Goal: Task Accomplishment & Management: Complete application form

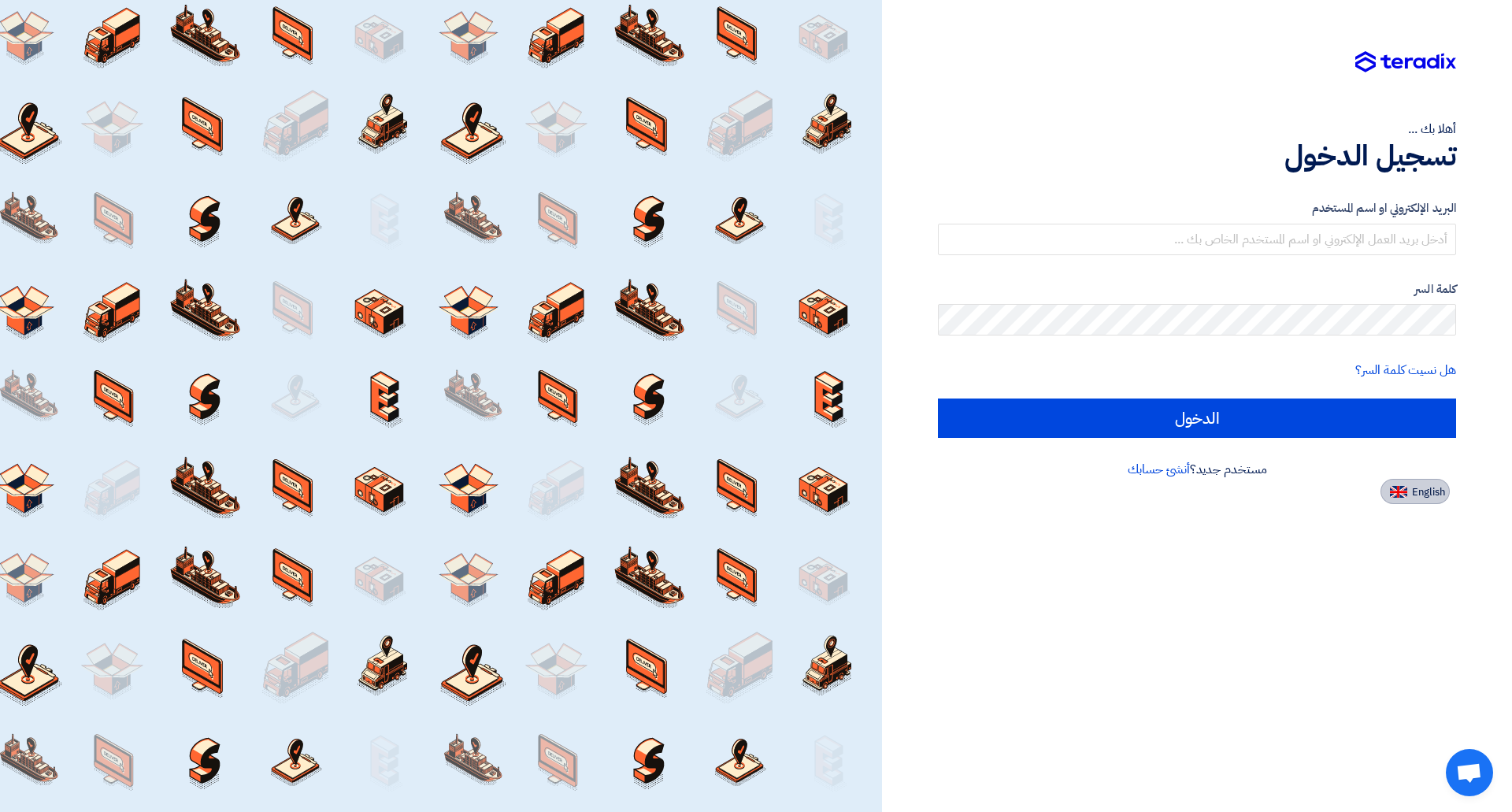
click at [1418, 498] on span "English" at bounding box center [1428, 492] width 33 height 11
type input "Sign in"
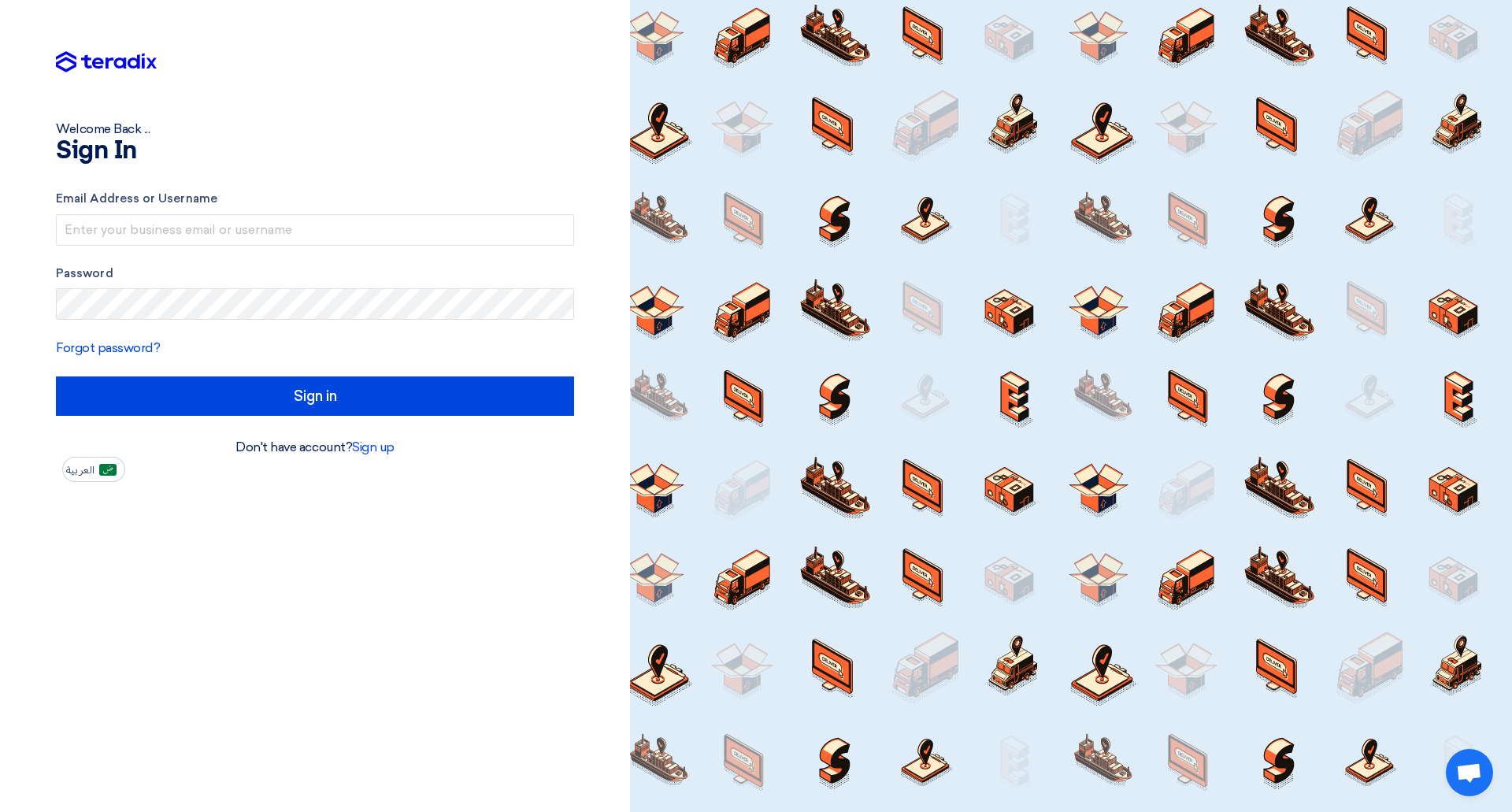
click at [259, 146] on h1 "Sign In" at bounding box center [314, 151] width 518 height 25
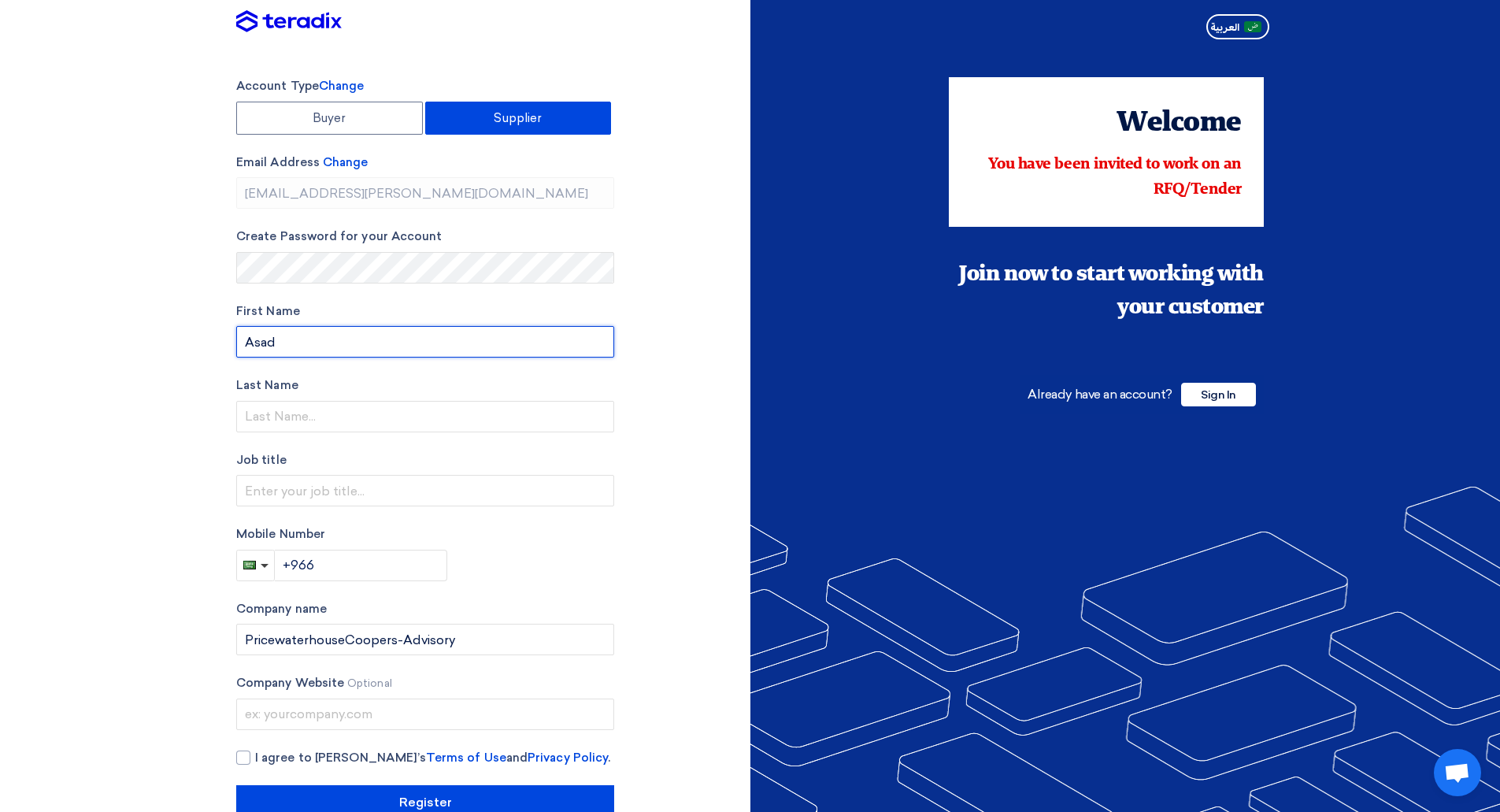
type input "Asad"
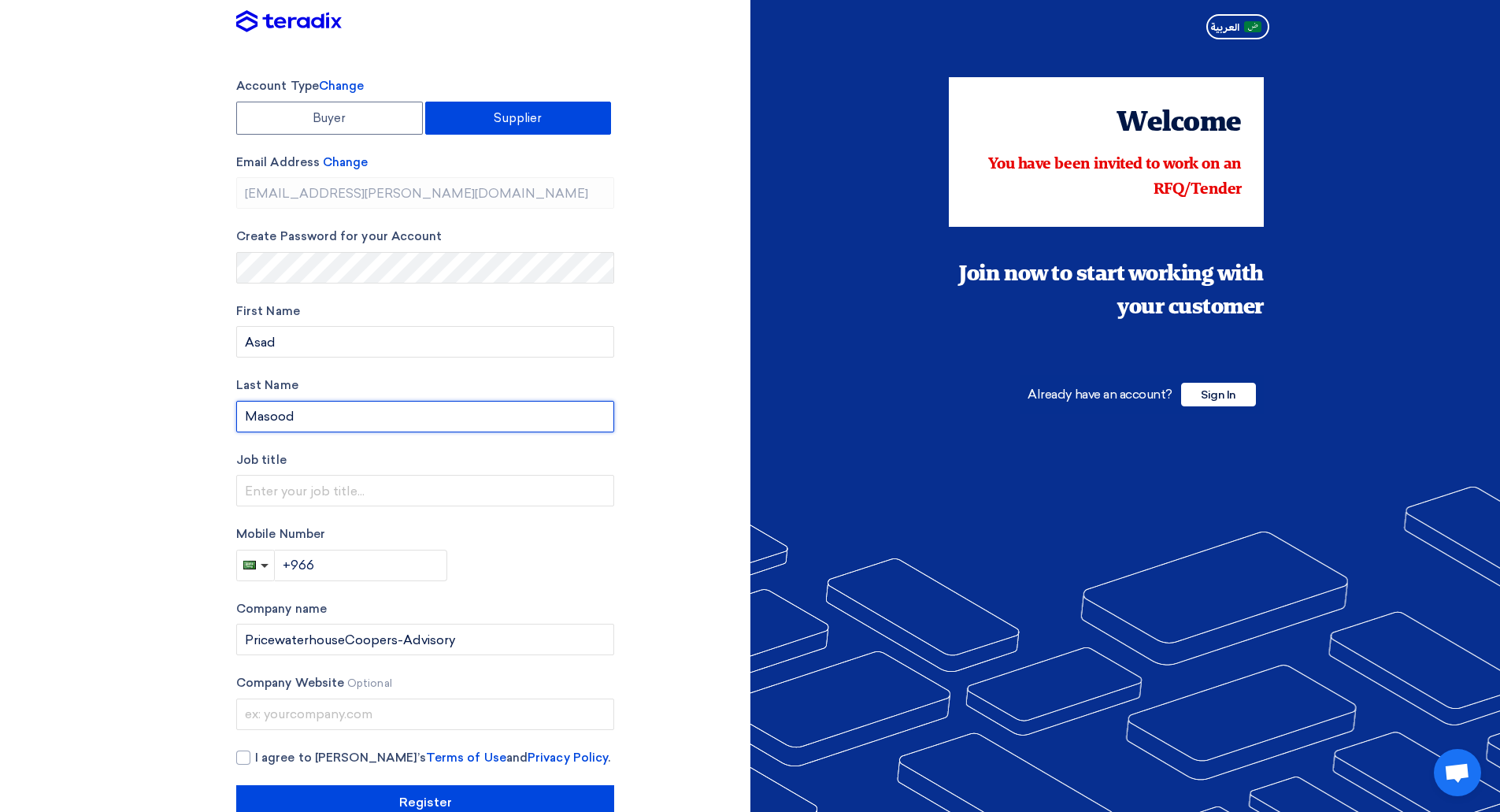
type input "Masood"
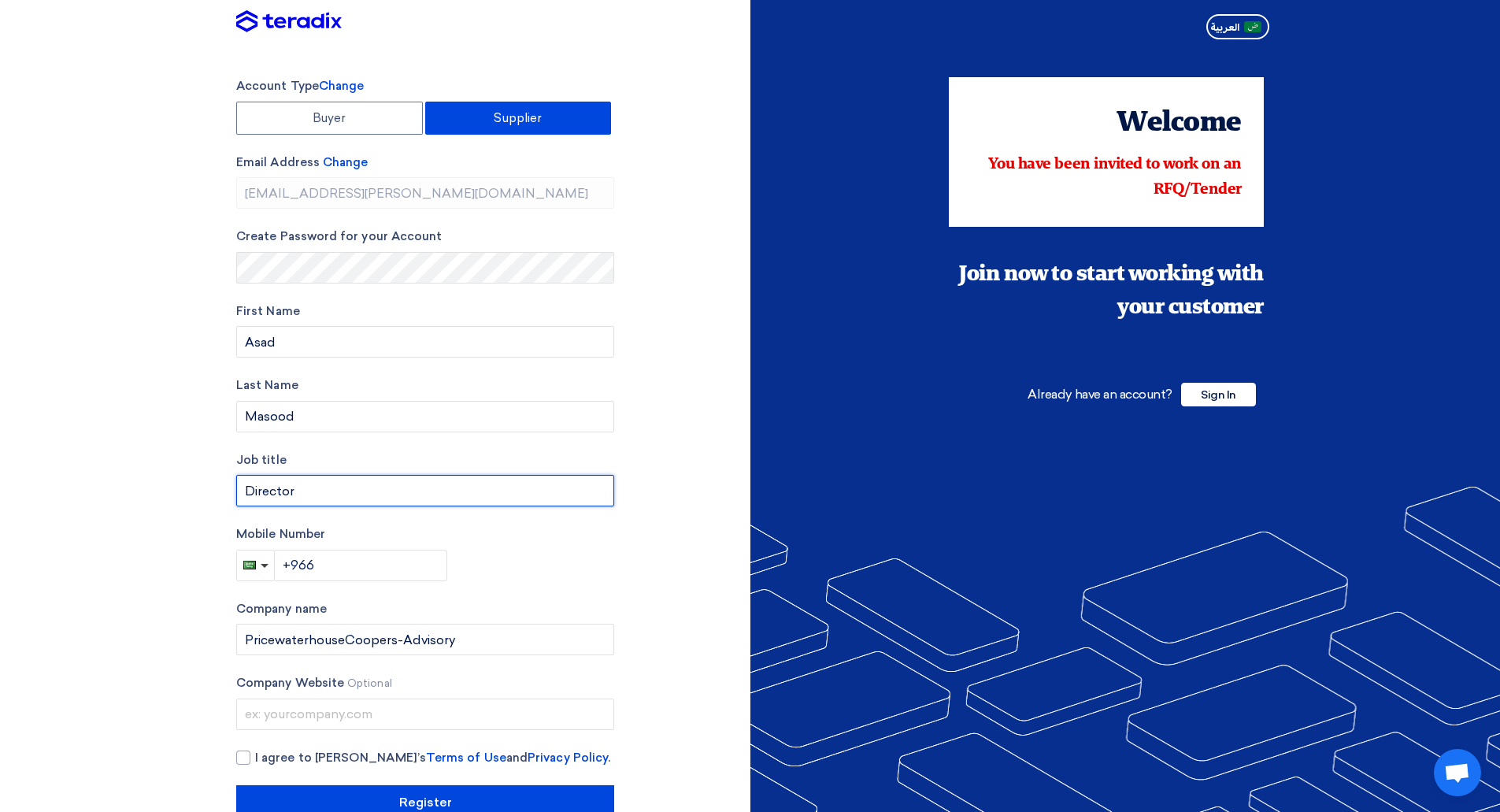
type input "Director"
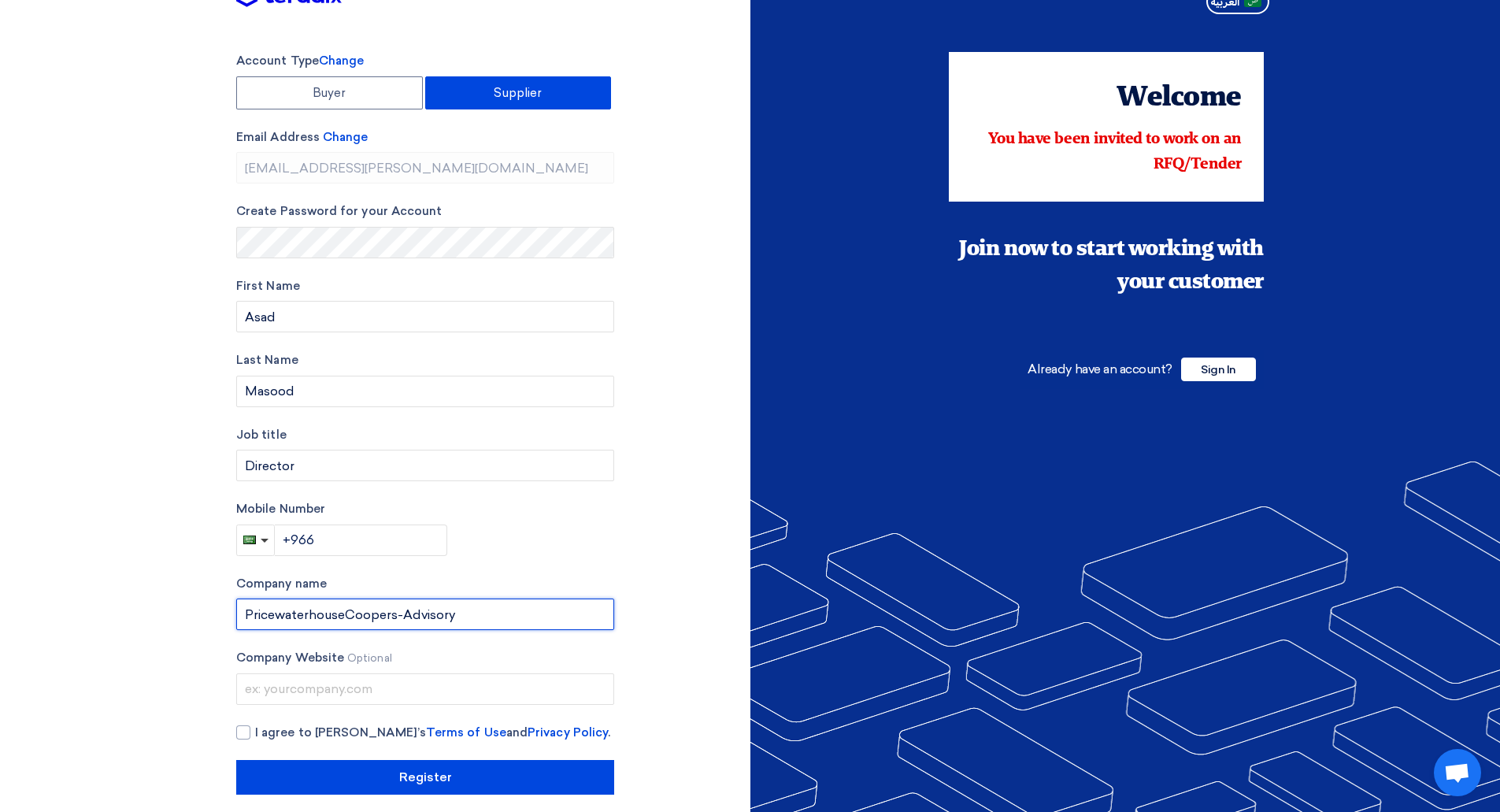
scroll to position [40, 0]
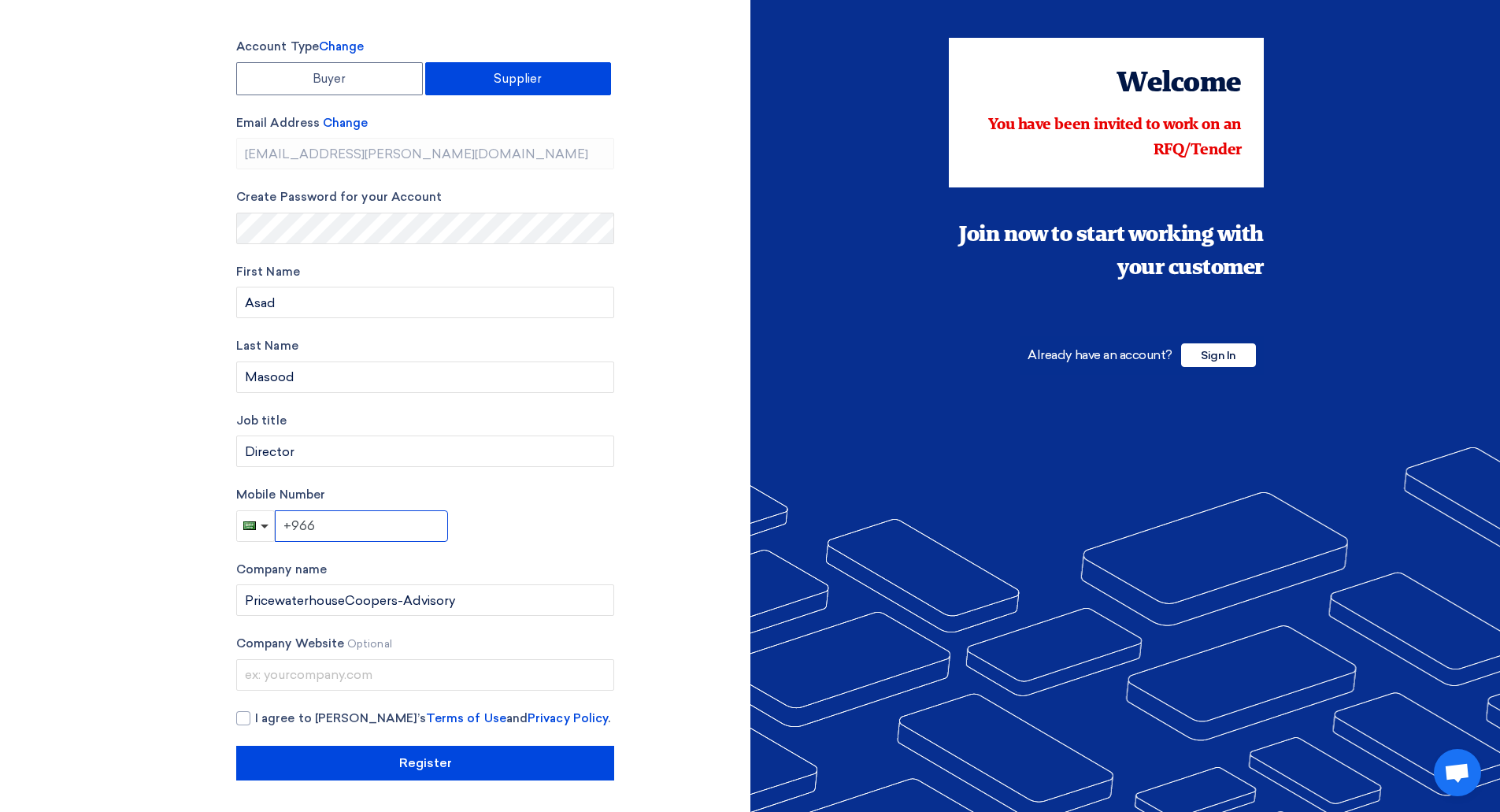
click at [363, 518] on input "+966" at bounding box center [361, 526] width 173 height 32
type input "[PHONE_NUMBER]"
click at [500, 525] on div "Mobile Number [PHONE_NUMBER]" at bounding box center [425, 514] width 378 height 56
click at [244, 713] on div at bounding box center [243, 718] width 14 height 14
click at [255, 713] on input "I agree to [PERSON_NAME]’s Terms of Use and Privacy Policy ." at bounding box center [444, 725] width 378 height 32
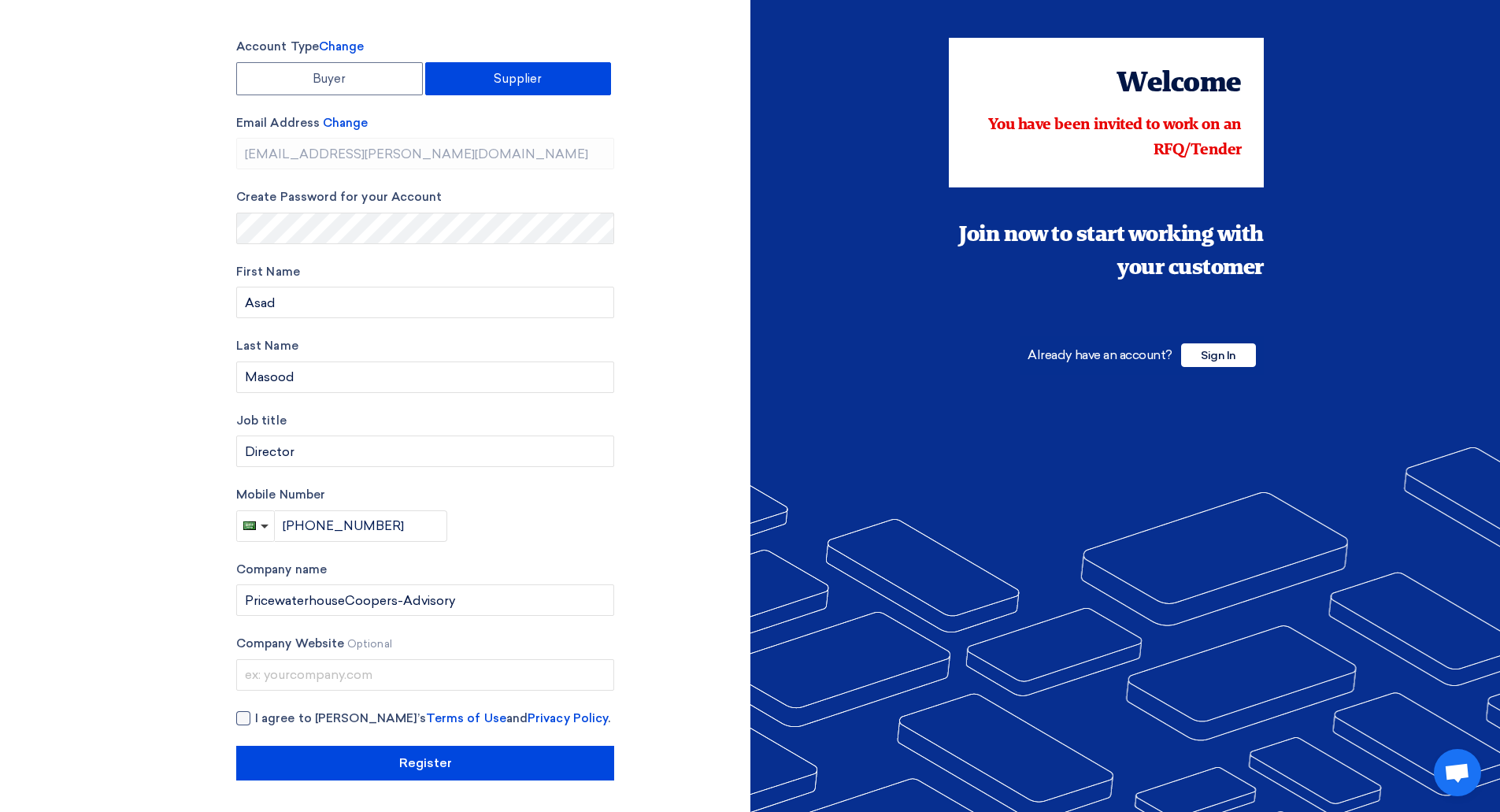
checkbox input "true"
click at [700, 429] on div "Account Type Change Buyer Supplier Email Address Change [EMAIL_ADDRESS][PERSON_…" at bounding box center [487, 409] width 526 height 743
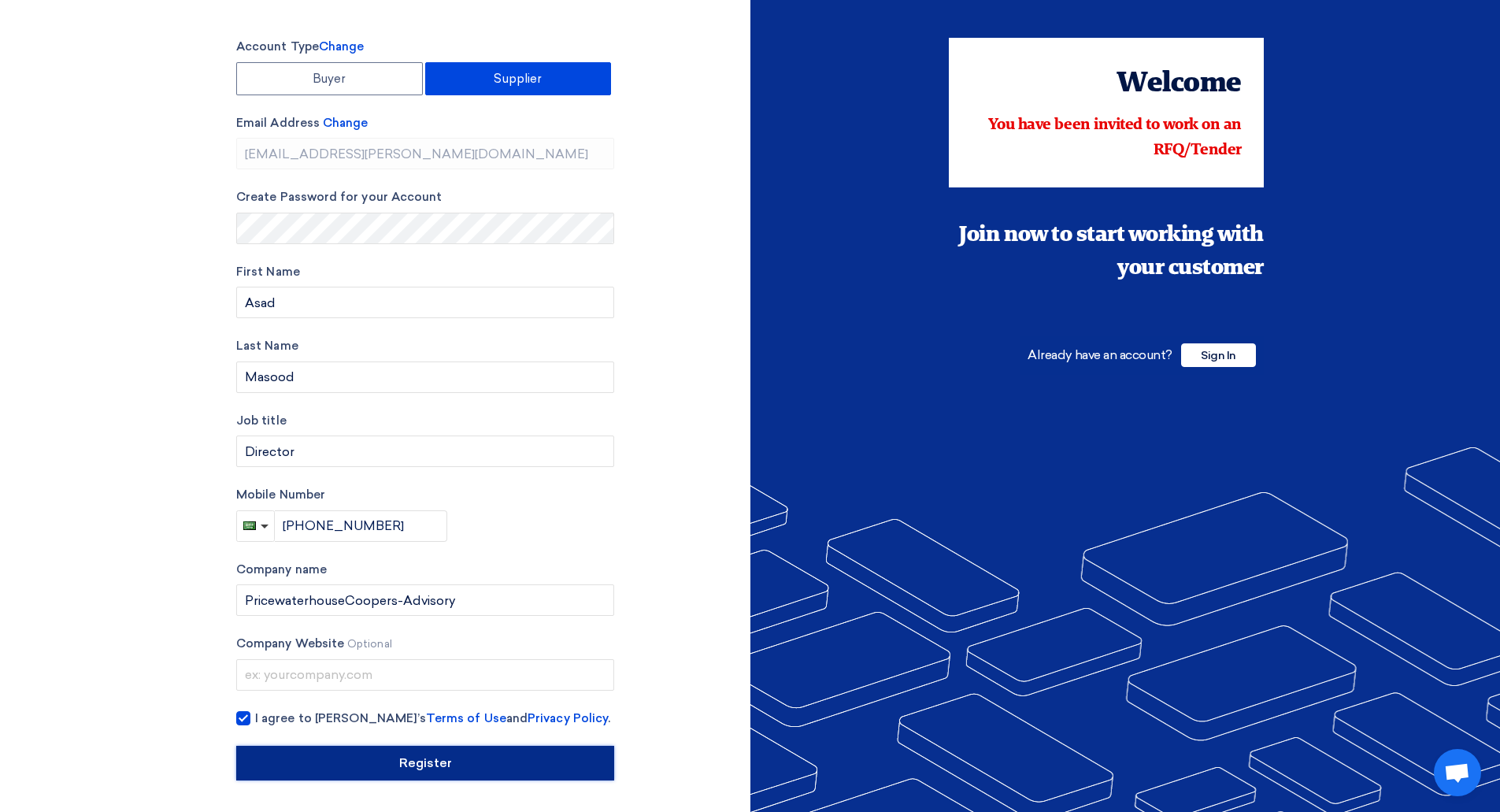
click at [442, 760] on input "Register" at bounding box center [425, 762] width 378 height 34
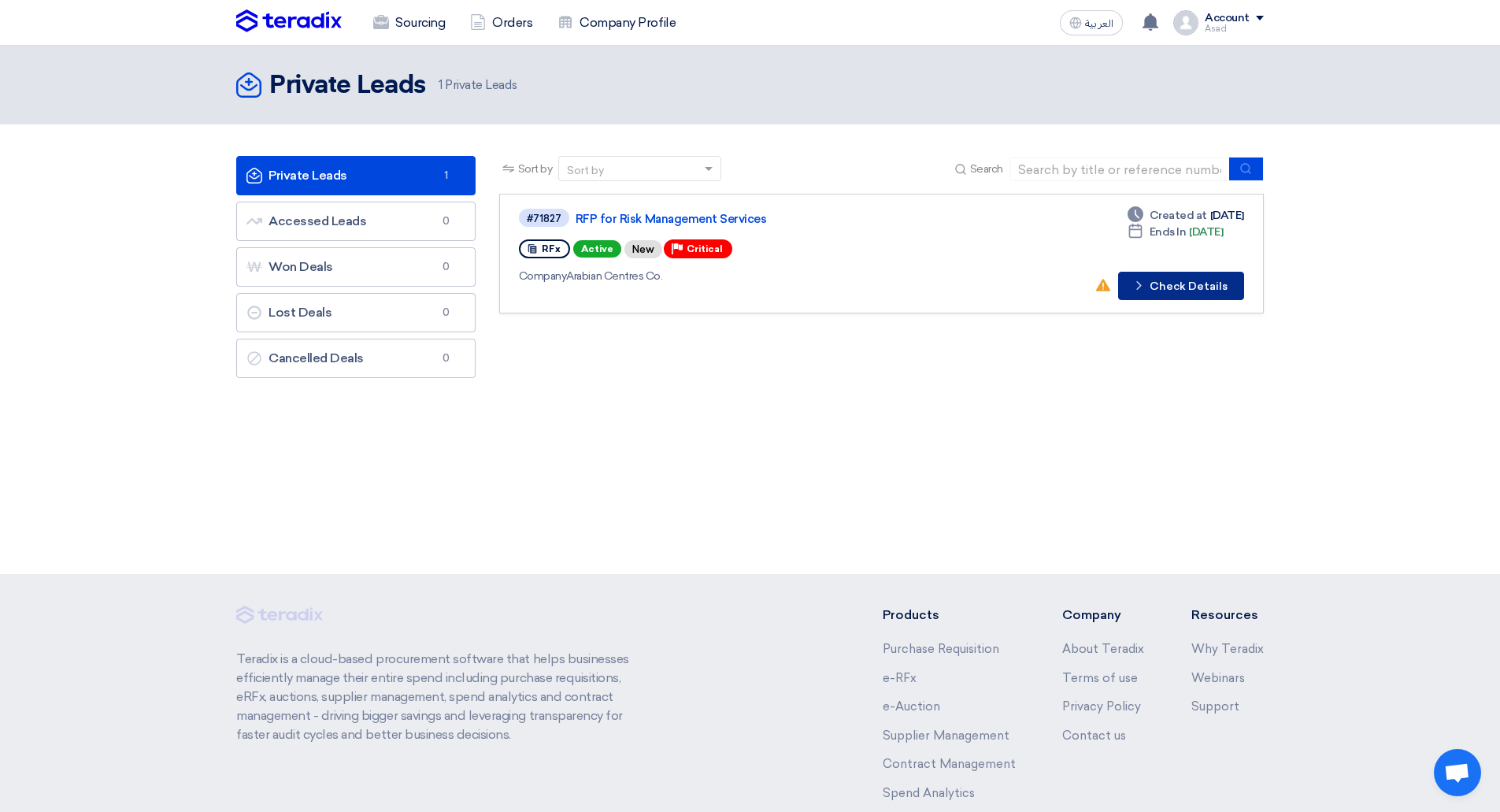
click at [1140, 281] on icon "Check details" at bounding box center [1139, 285] width 15 height 15
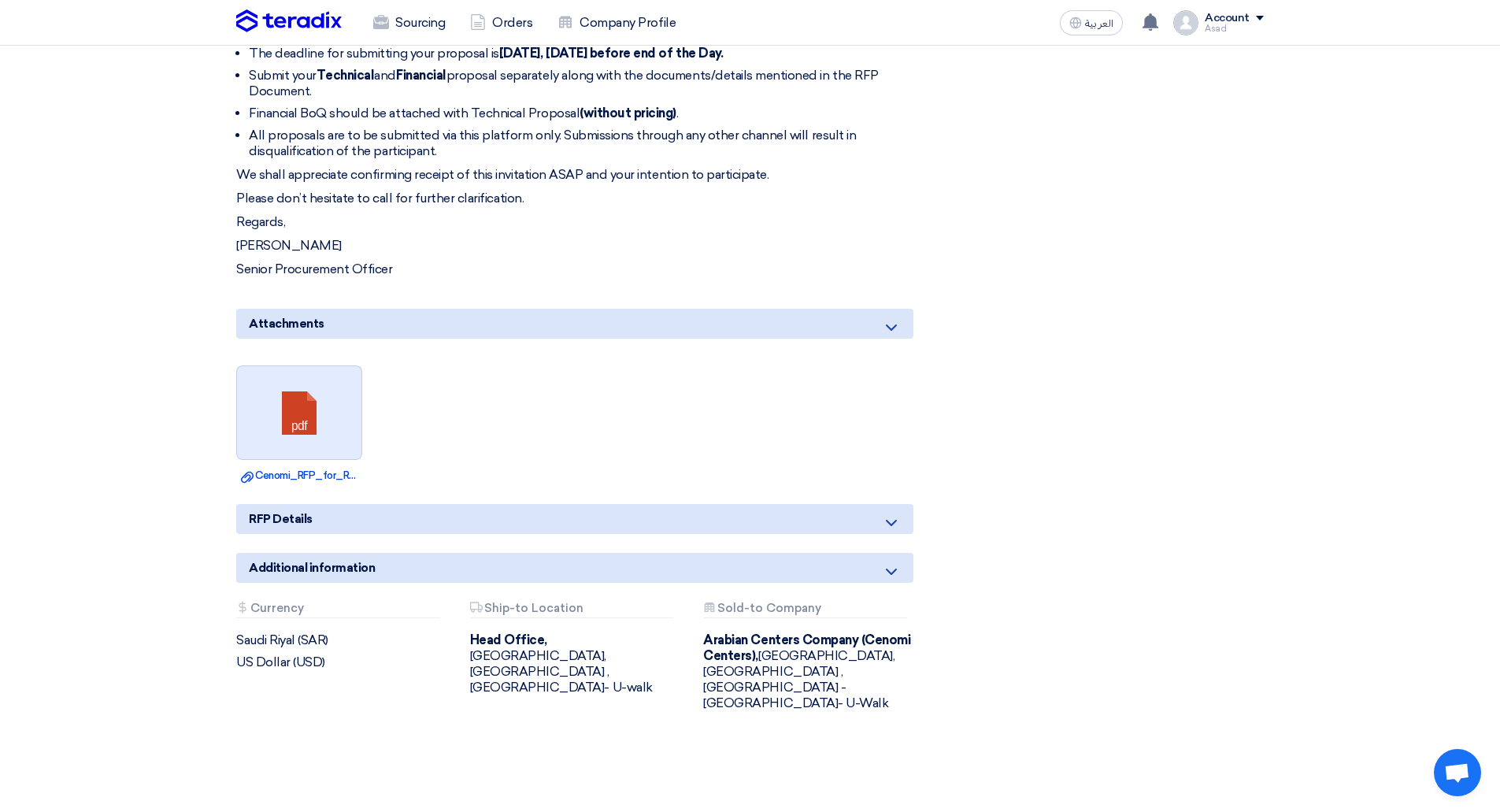
scroll to position [708, 0]
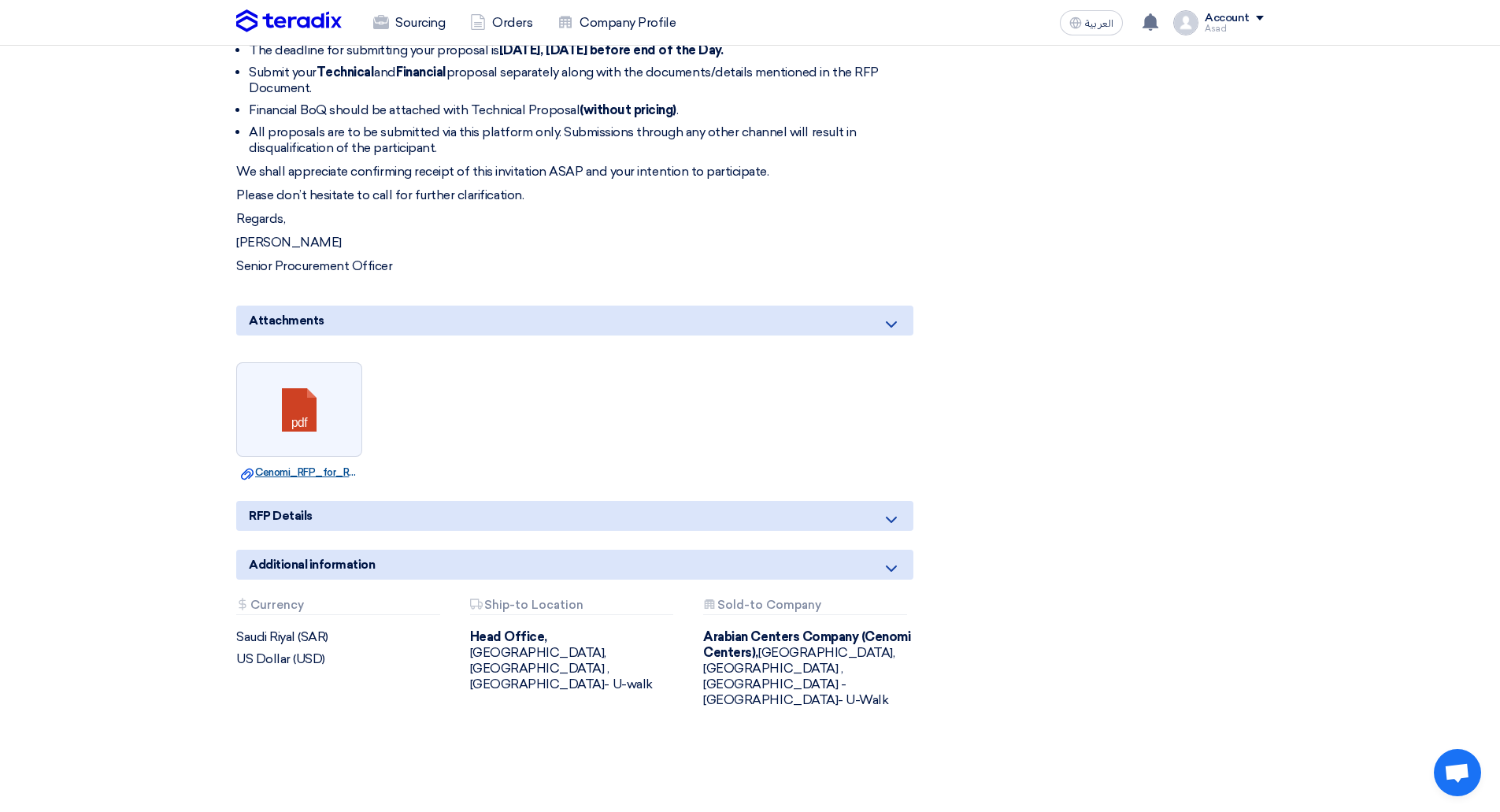
click at [313, 465] on link "Download file Cenomi_RFP_for_Risk_Management_Services.pdf" at bounding box center [299, 472] width 116 height 15
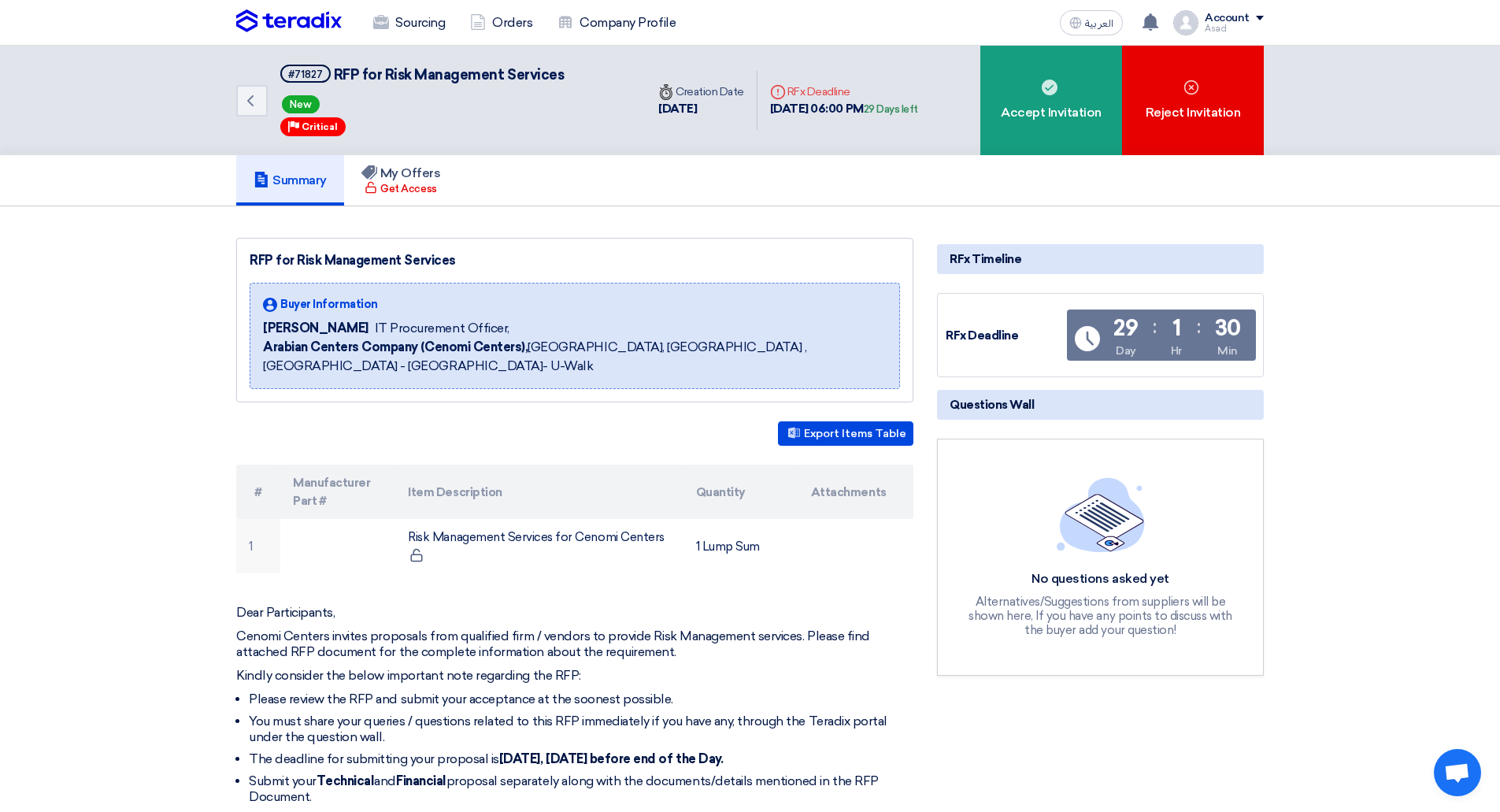
scroll to position [78, 0]
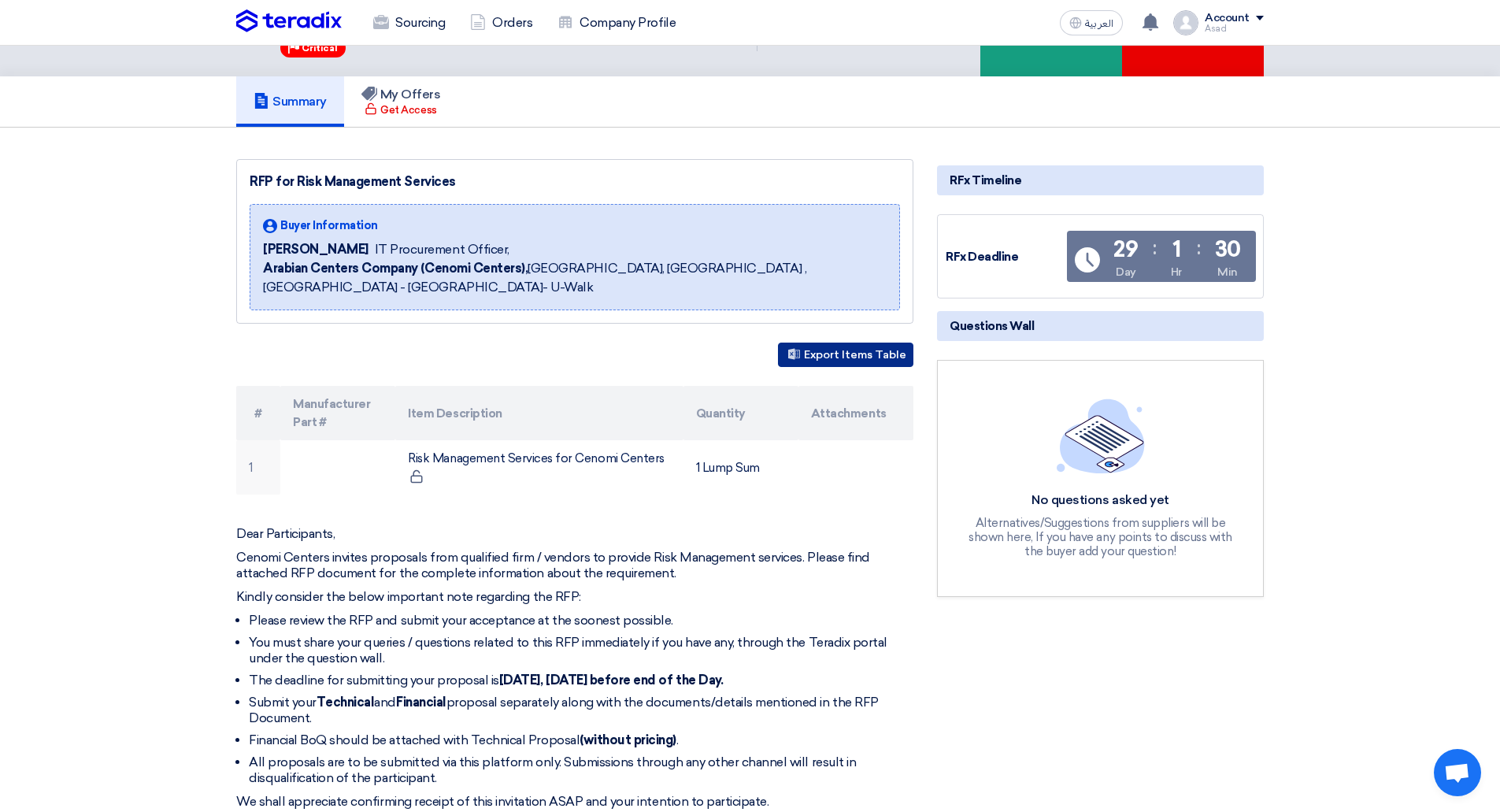
click at [834, 342] on button "Export Items Table" at bounding box center [845, 354] width 135 height 24
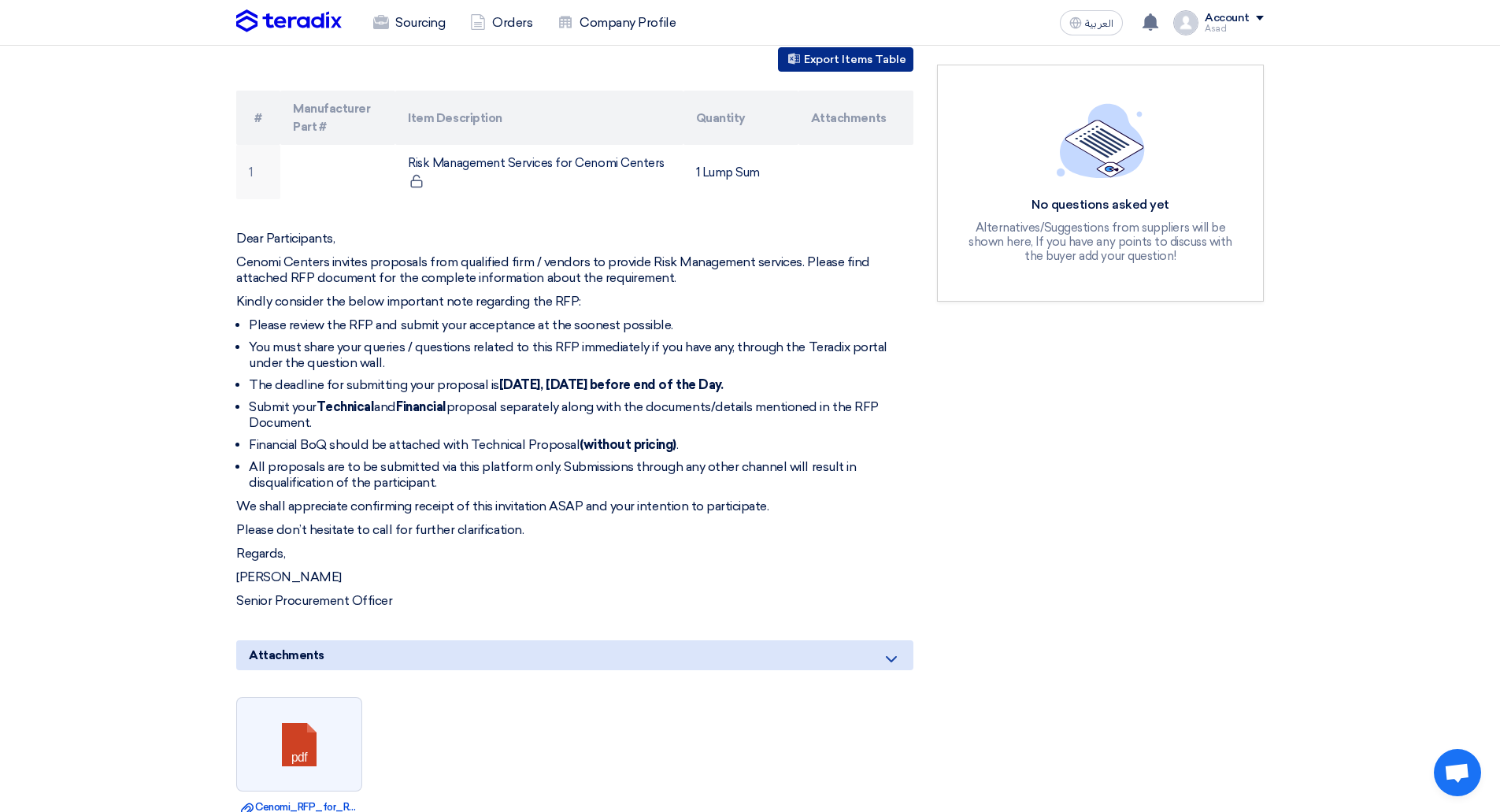
scroll to position [0, 0]
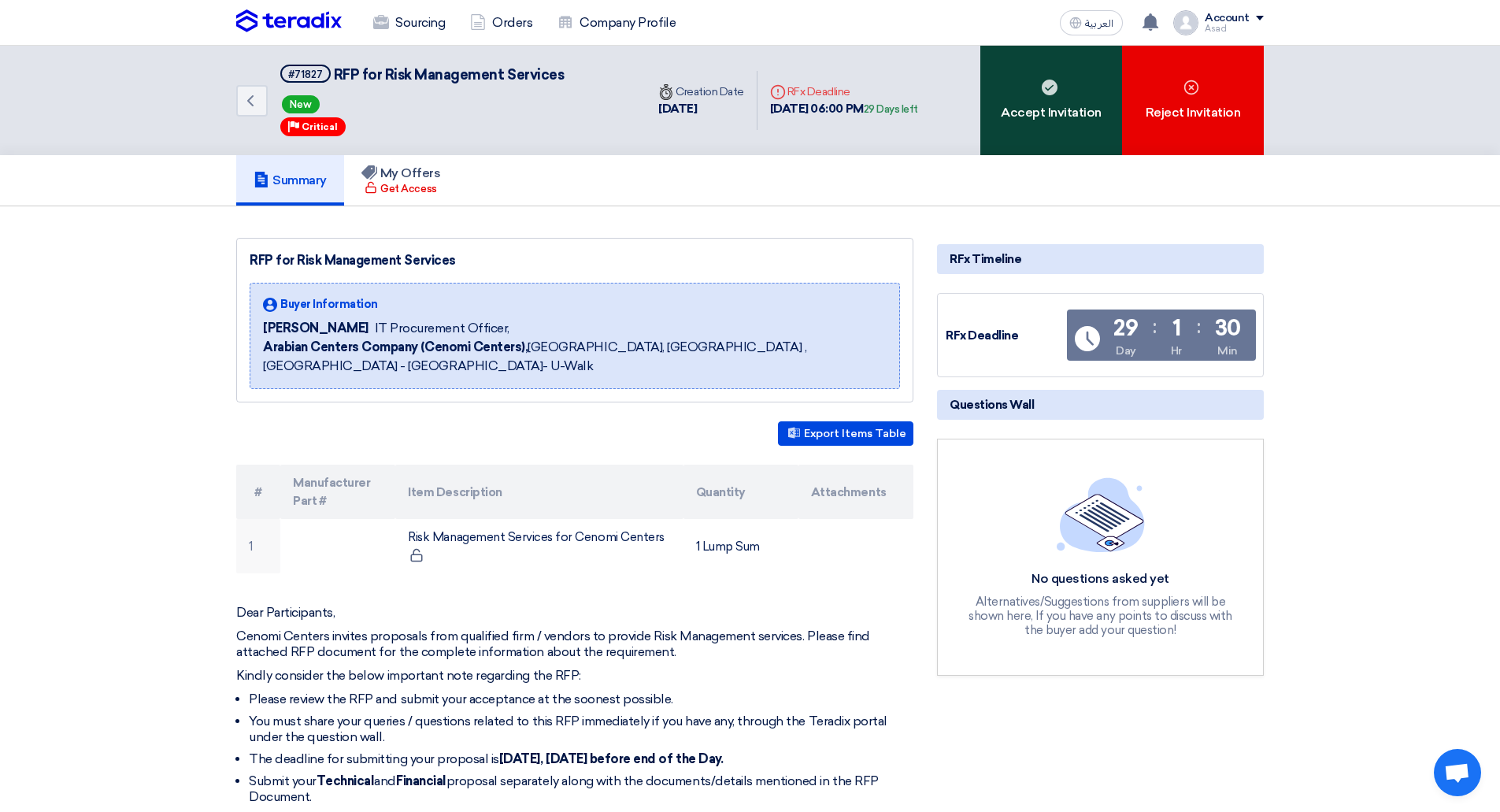
click at [1052, 104] on div "Accept Invitation" at bounding box center [1051, 101] width 141 height 110
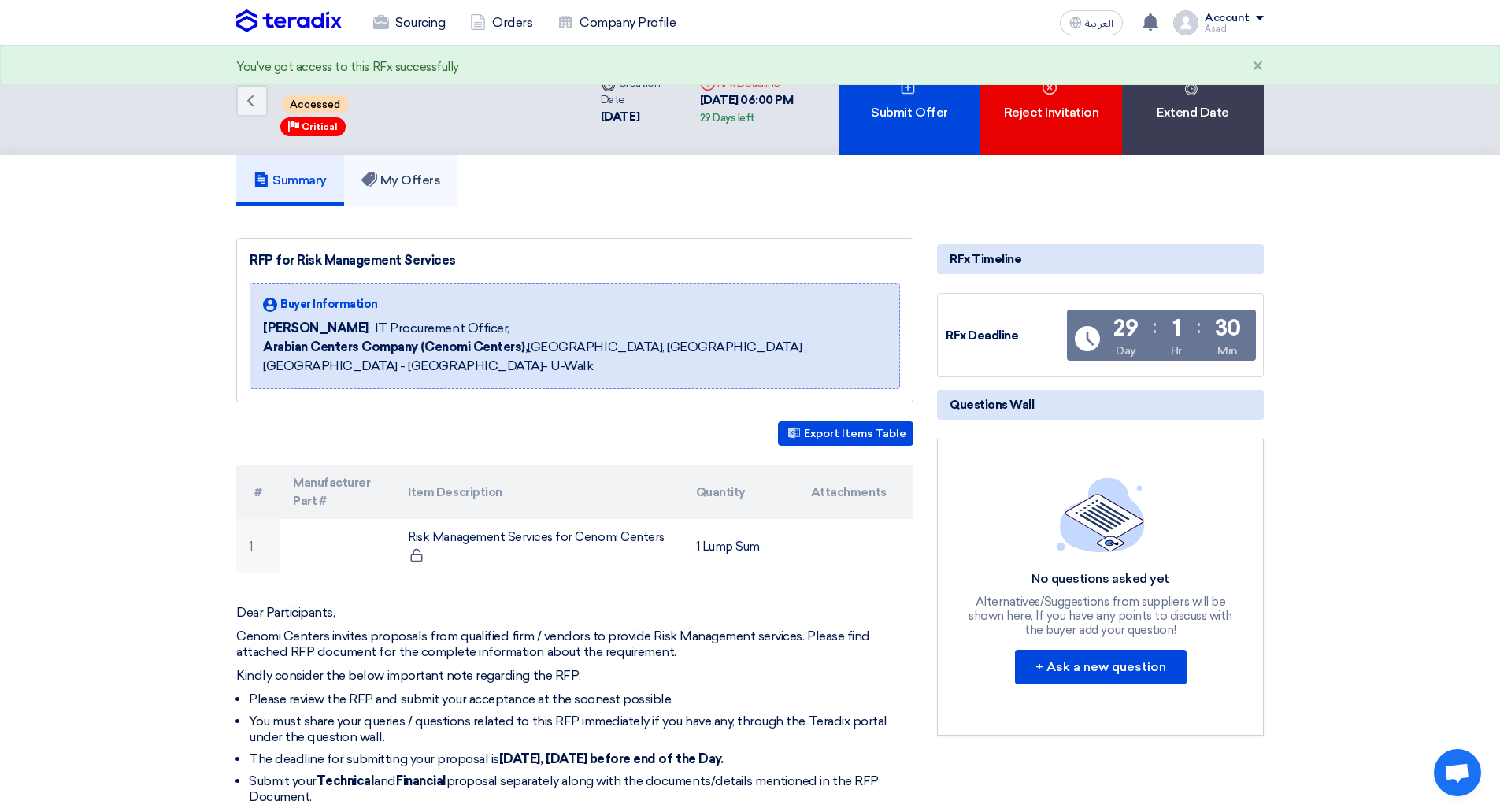
click at [421, 188] on h5 "My Offers" at bounding box center [401, 180] width 79 height 15
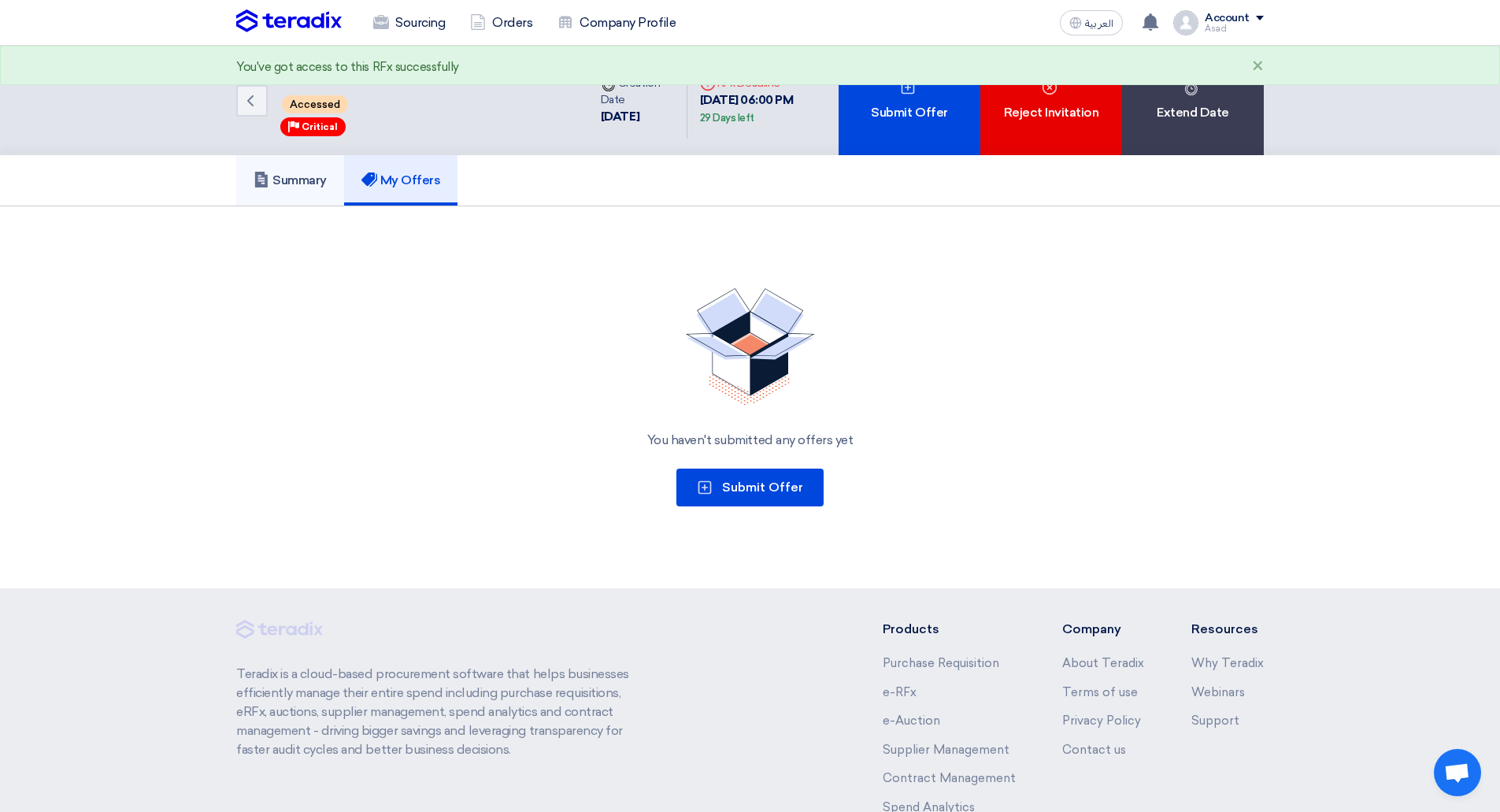
click at [321, 188] on h5 "Summary" at bounding box center [290, 180] width 73 height 15
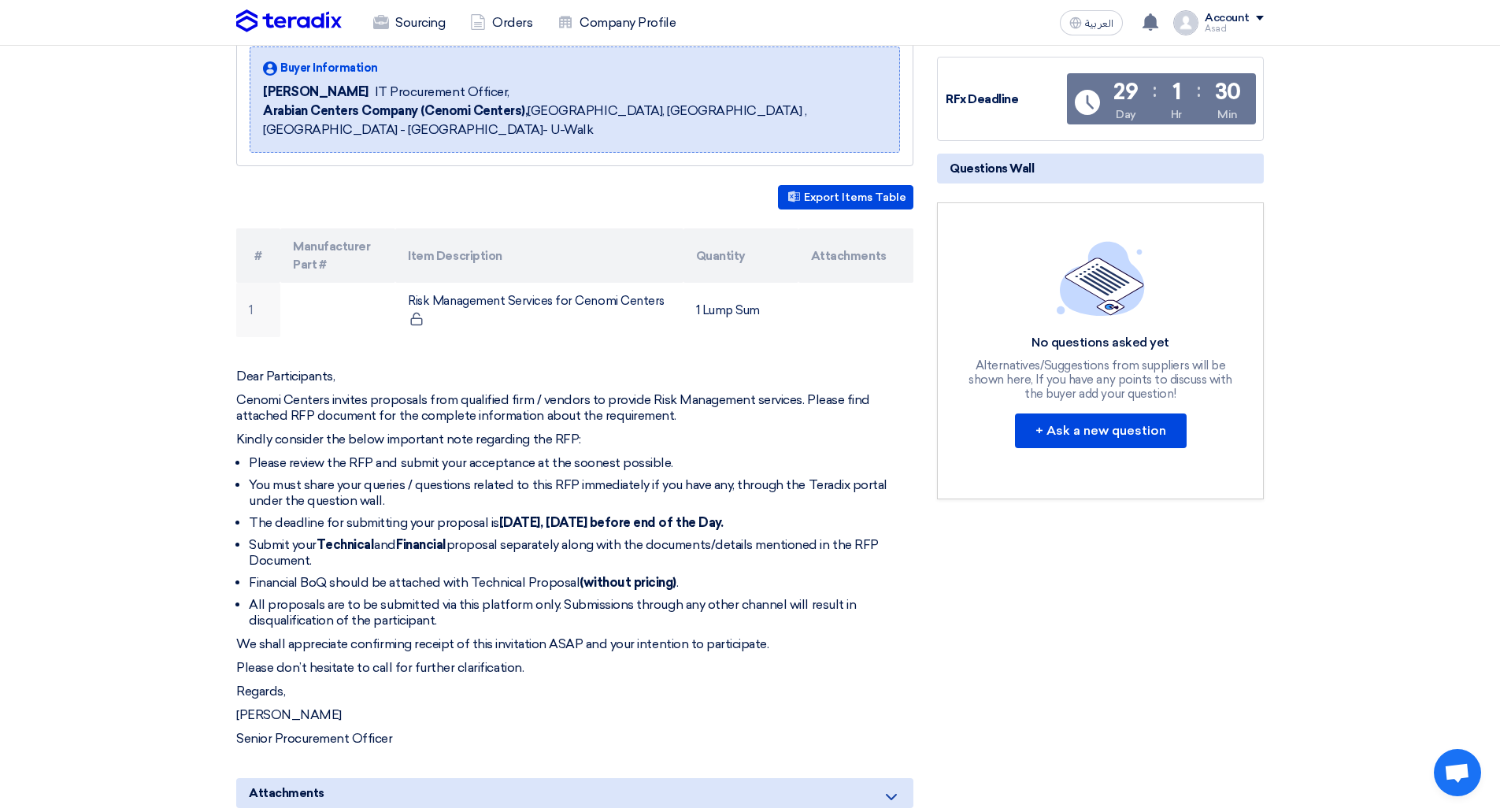
scroll to position [315, 0]
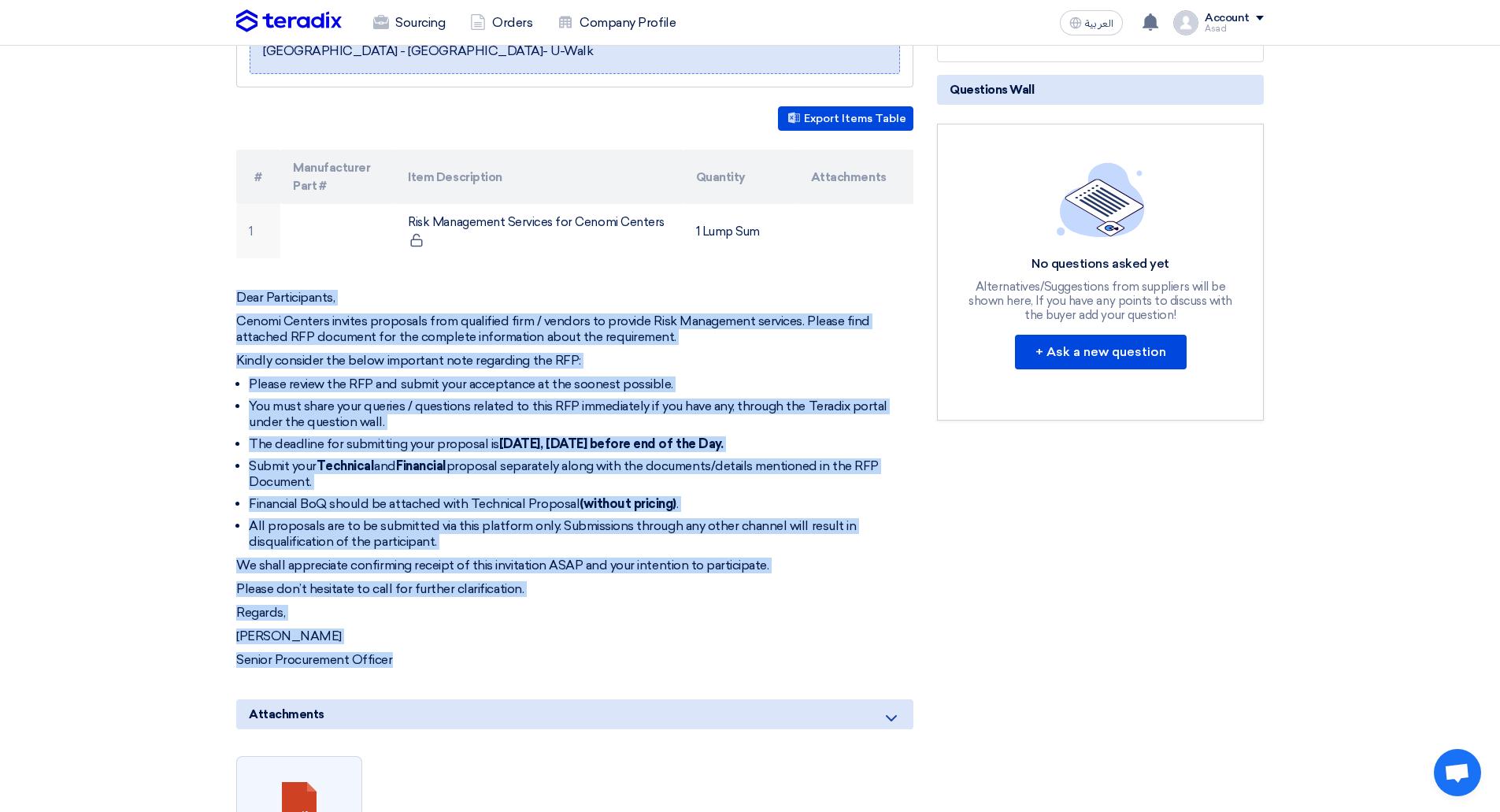
drag, startPoint x: 393, startPoint y: 661, endPoint x: 231, endPoint y: 299, distance: 396.6
click at [231, 299] on div "RFP for Risk Management Services Buyer Information [PERSON_NAME] IT Procurement…" at bounding box center [574, 530] width 700 height 1216
copy div "Lore Ipsumdolorsi, Ametco Adipisc elitsed doeiusmod temp incididun utla / etdol…"
click at [180, 360] on section "RFP for Risk Management Services Buyer Information [PERSON_NAME] IT Procurement…" at bounding box center [750, 553] width 1500 height 1323
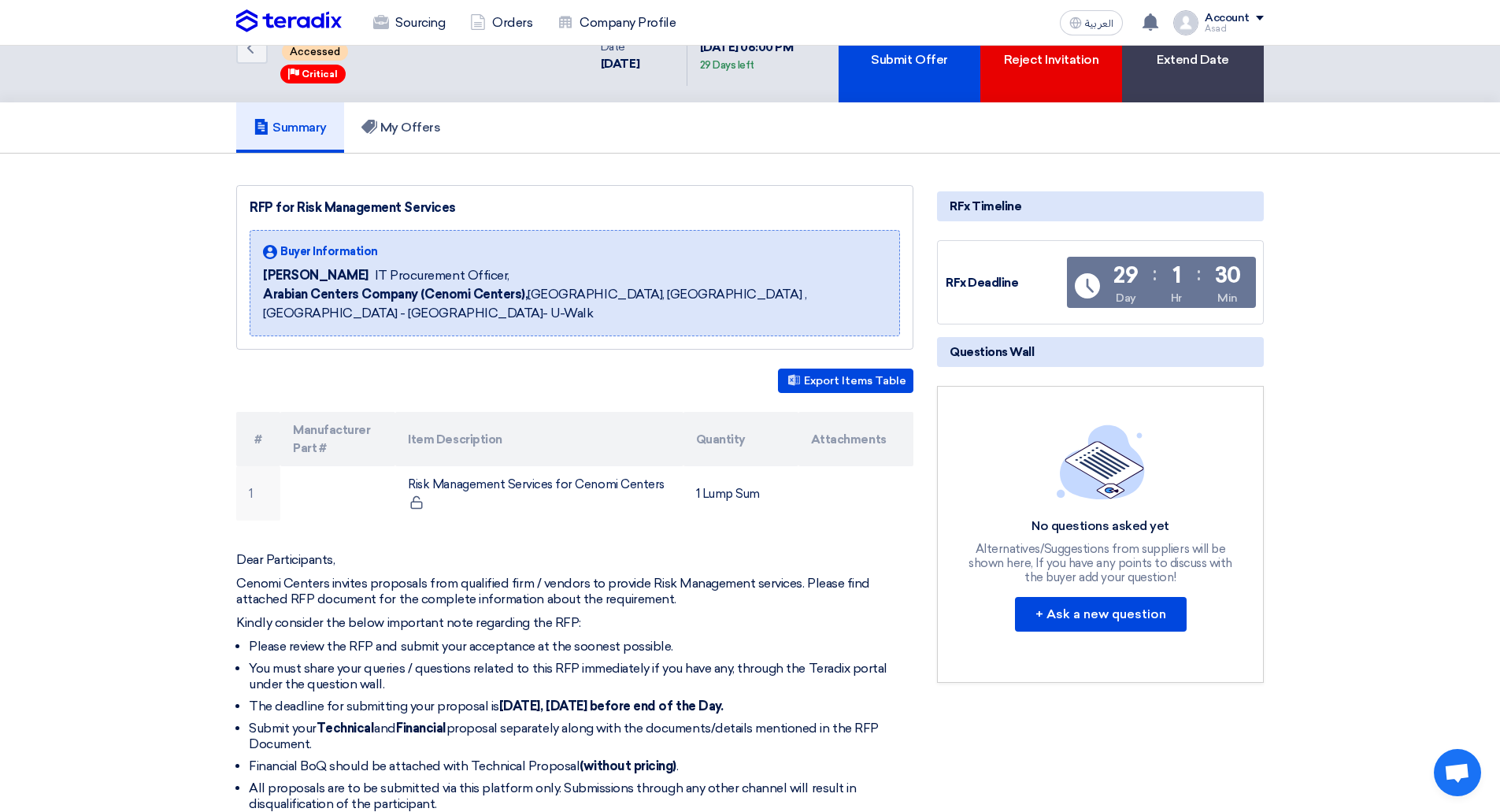
scroll to position [0, 0]
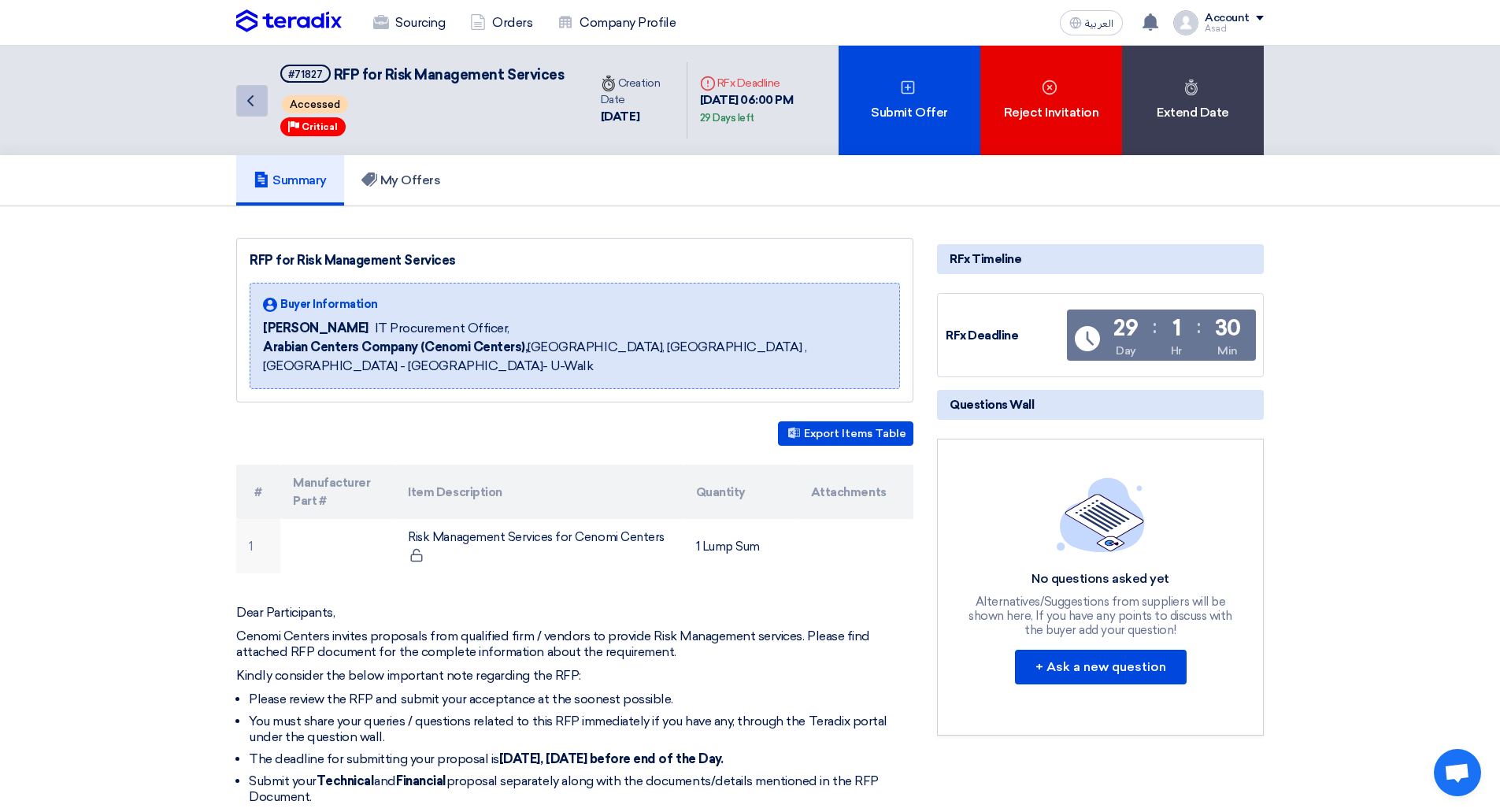
click at [255, 107] on icon "Back" at bounding box center [250, 100] width 19 height 19
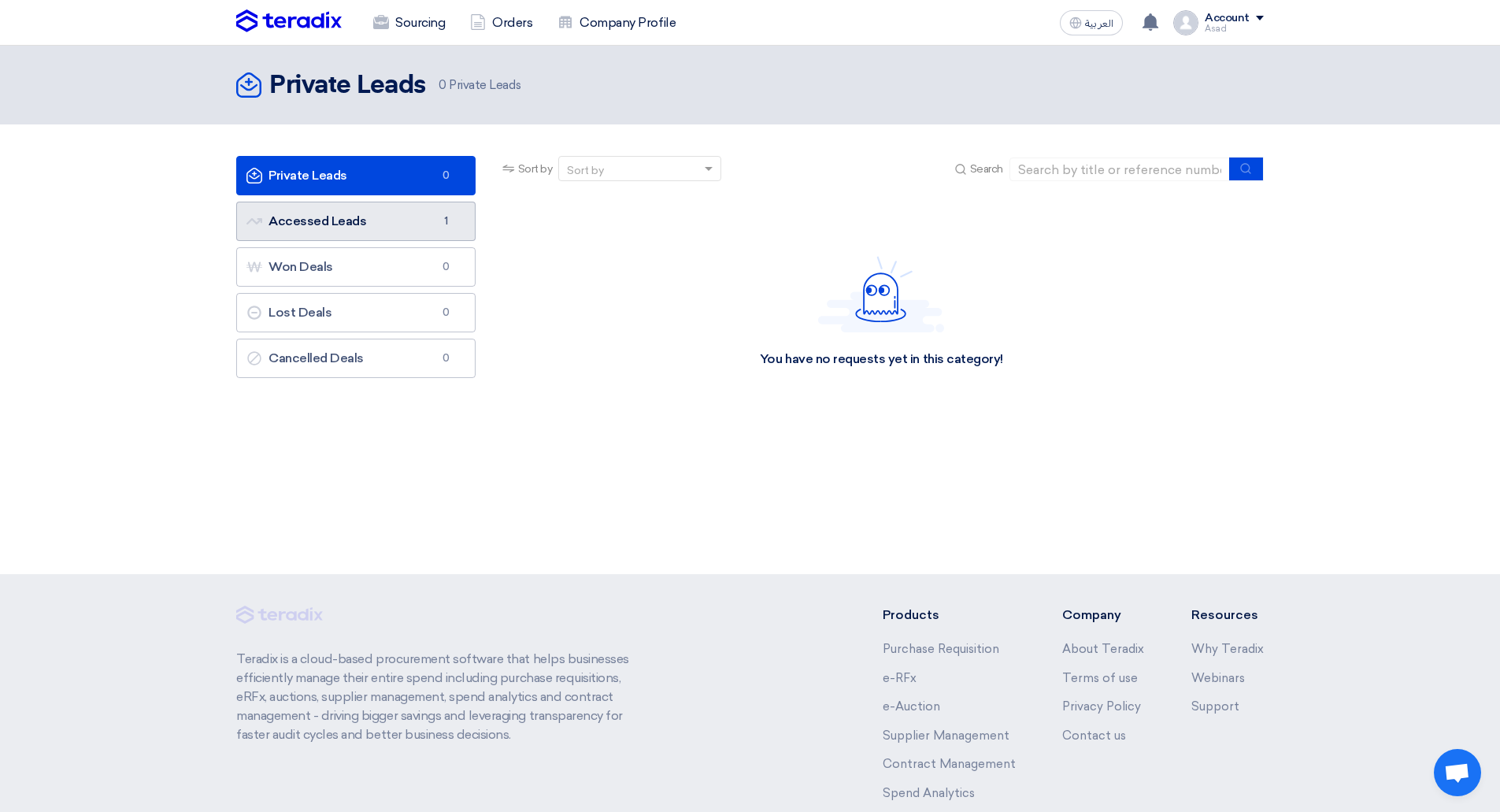
click at [338, 226] on link "Accessed Leads Accessed Leads 1" at bounding box center [356, 221] width 239 height 40
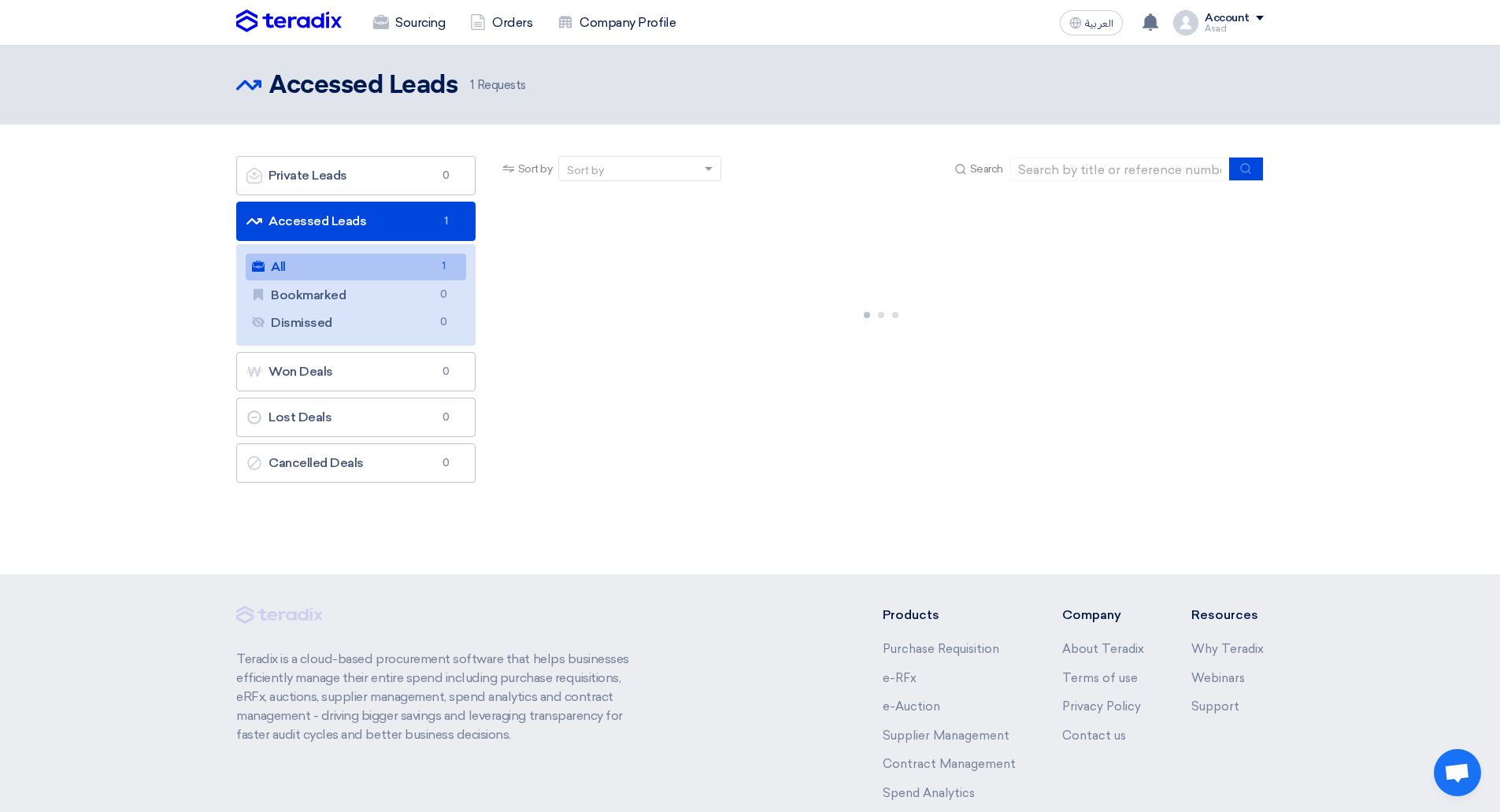
click at [352, 266] on link "All All 1" at bounding box center [356, 267] width 221 height 27
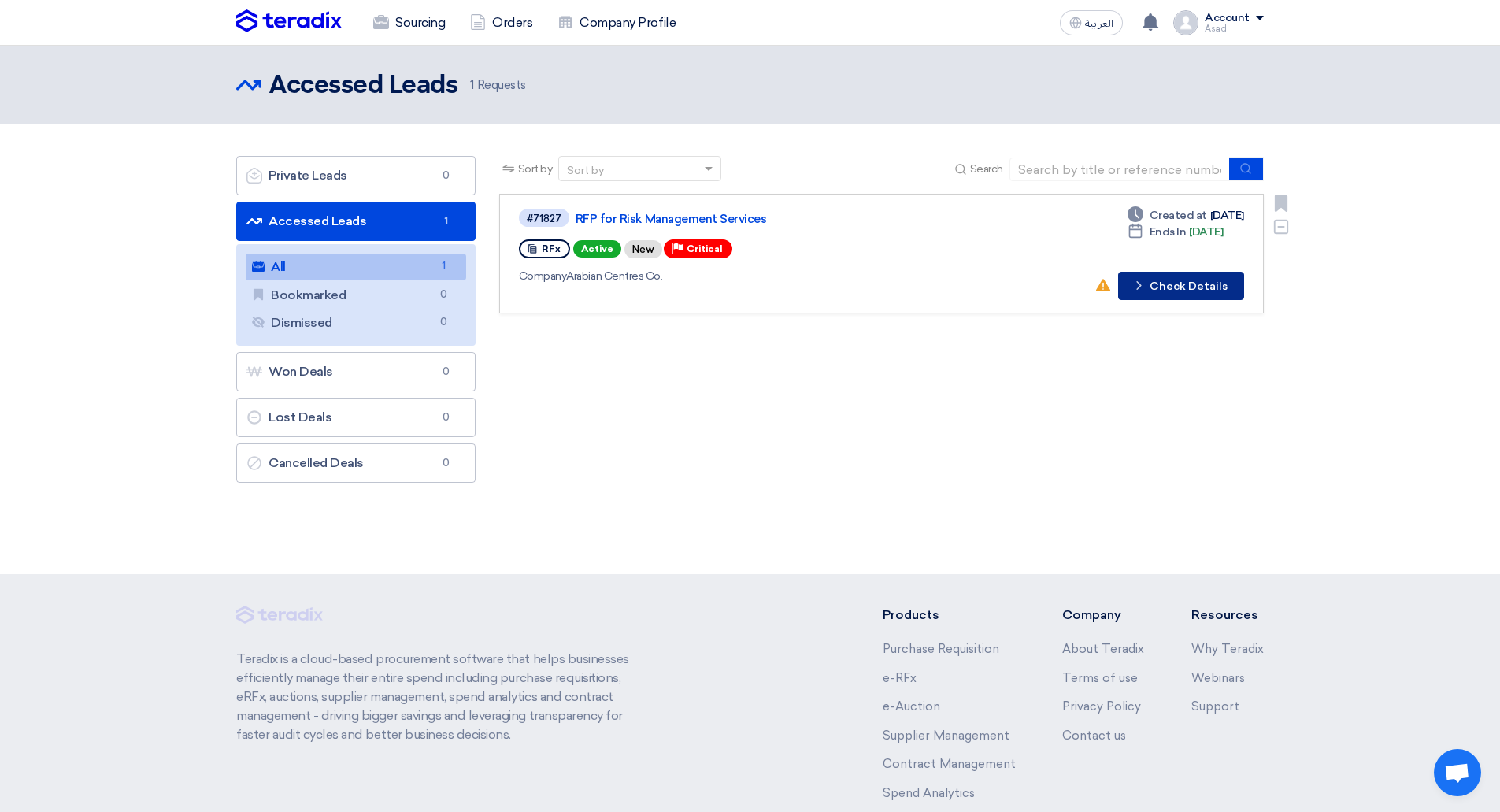
click at [1171, 292] on button "Check details Check Details" at bounding box center [1181, 285] width 126 height 28
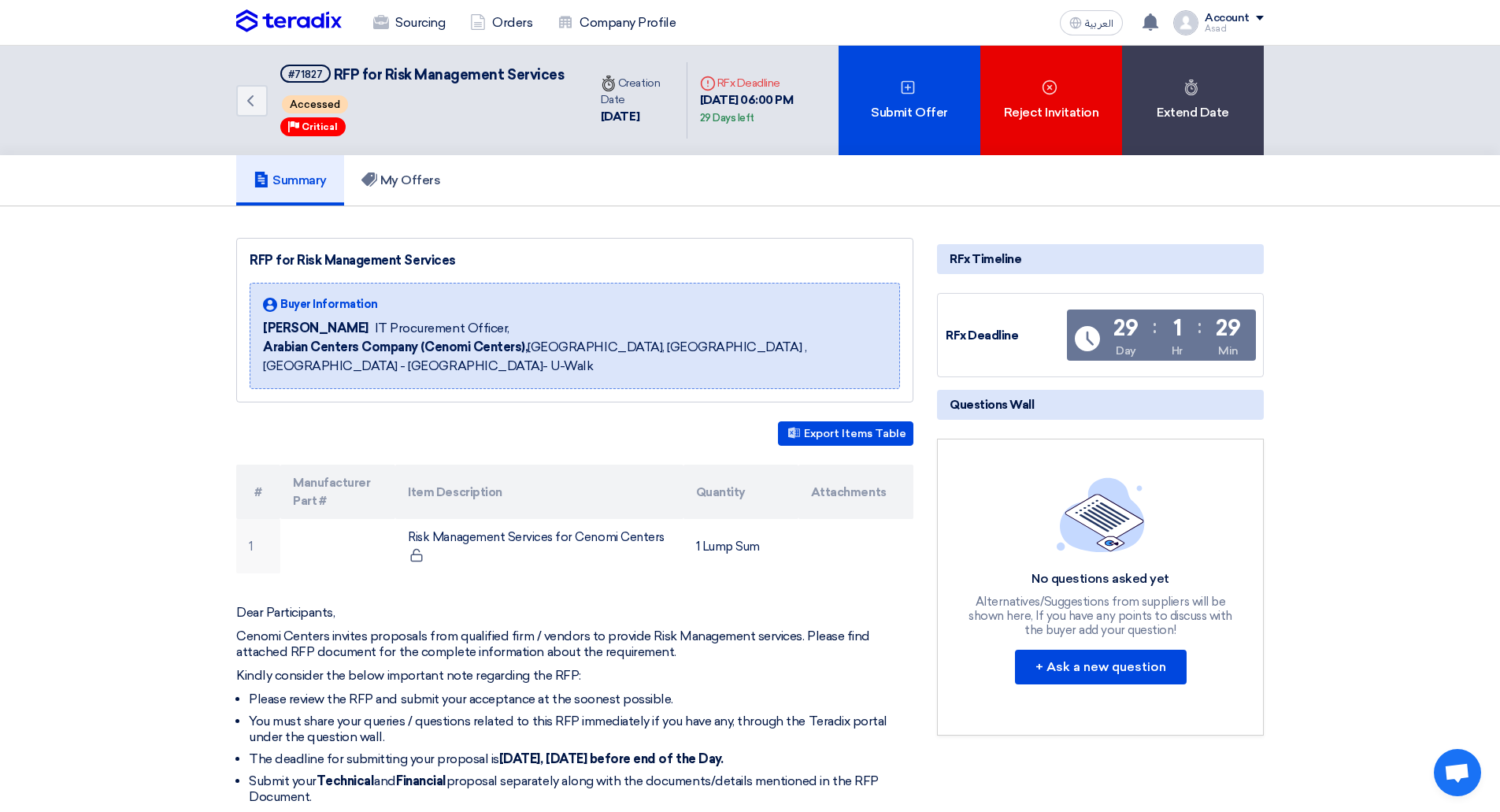
click at [870, 205] on div "Summary My Offers" at bounding box center [749, 180] width 1027 height 50
